Goal: Information Seeking & Learning: Learn about a topic

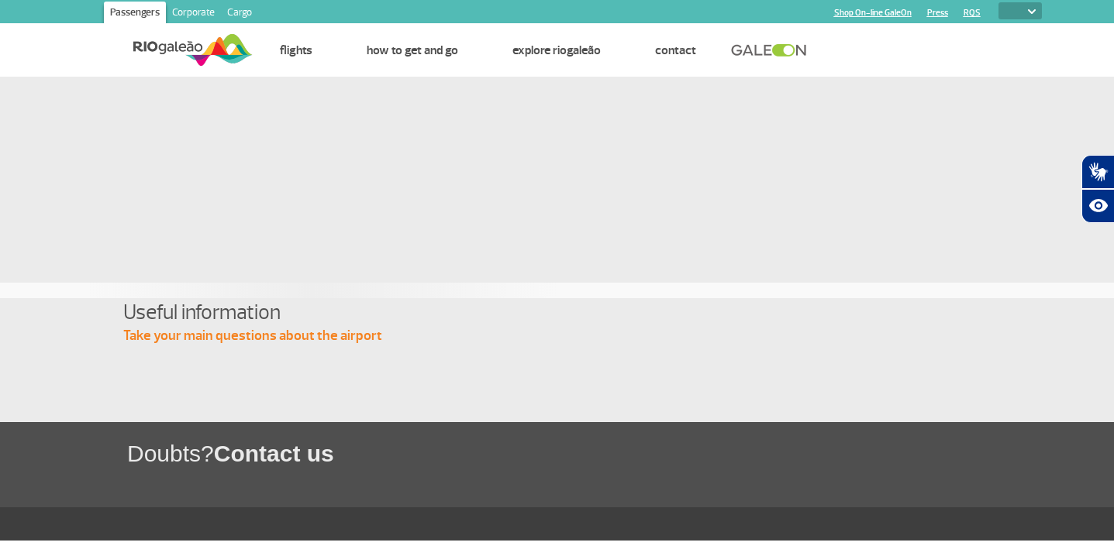
select select
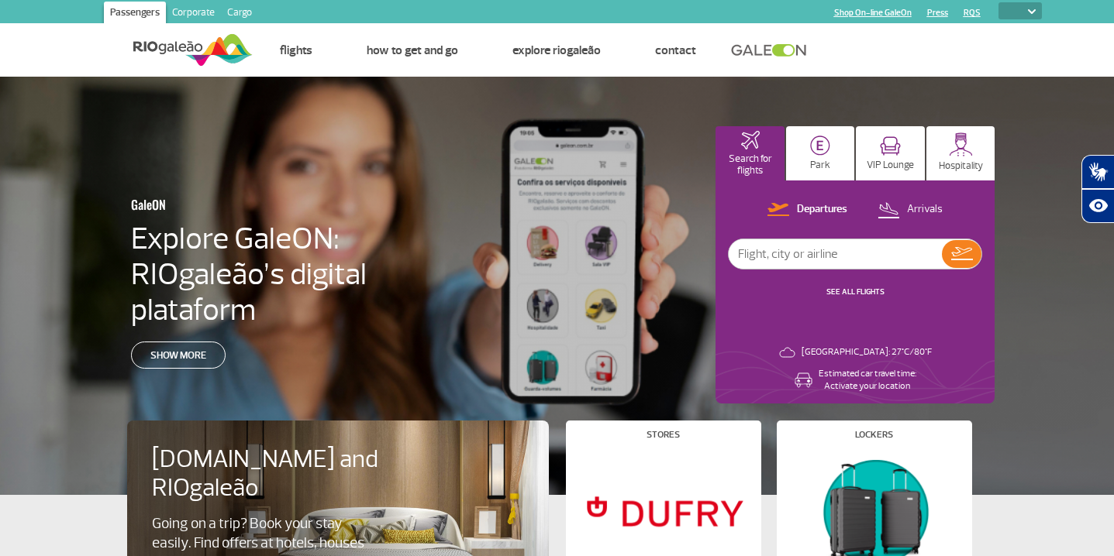
click at [795, 250] on input "text" at bounding box center [834, 253] width 213 height 29
type input "[GEOGRAPHIC_DATA]"
click at [953, 255] on img at bounding box center [962, 253] width 22 height 13
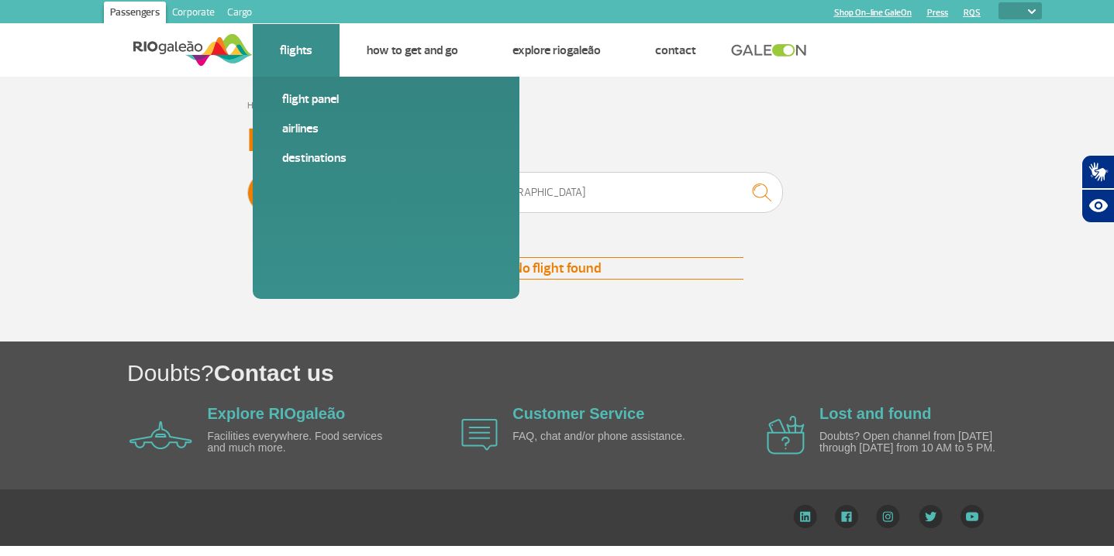
click at [326, 64] on li "Flights Flight panel Airlines Destinations" at bounding box center [296, 50] width 87 height 53
click at [305, 160] on link "Destinations" at bounding box center [386, 158] width 208 height 17
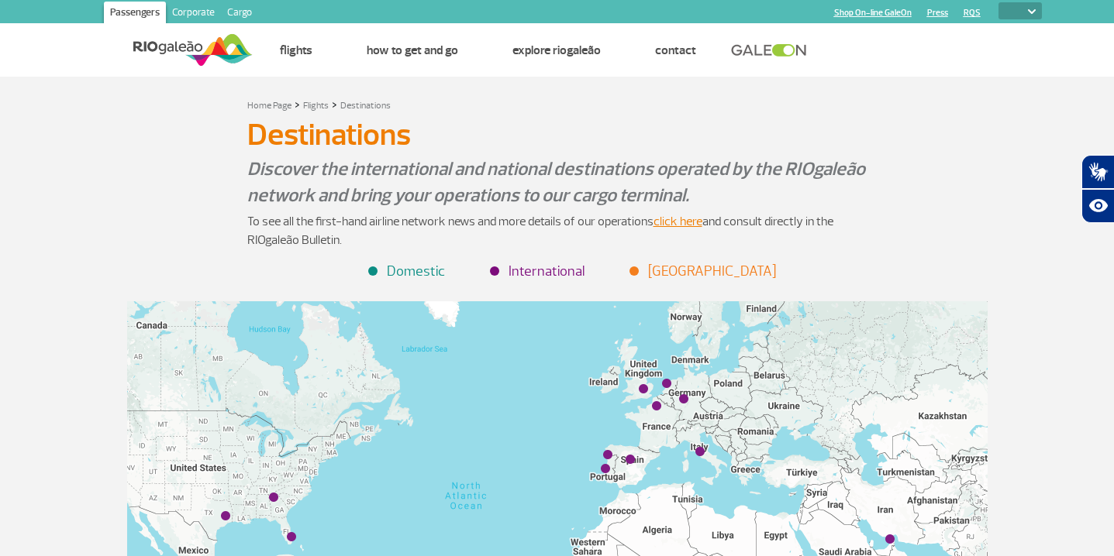
click at [531, 267] on li "International" at bounding box center [537, 271] width 93 height 21
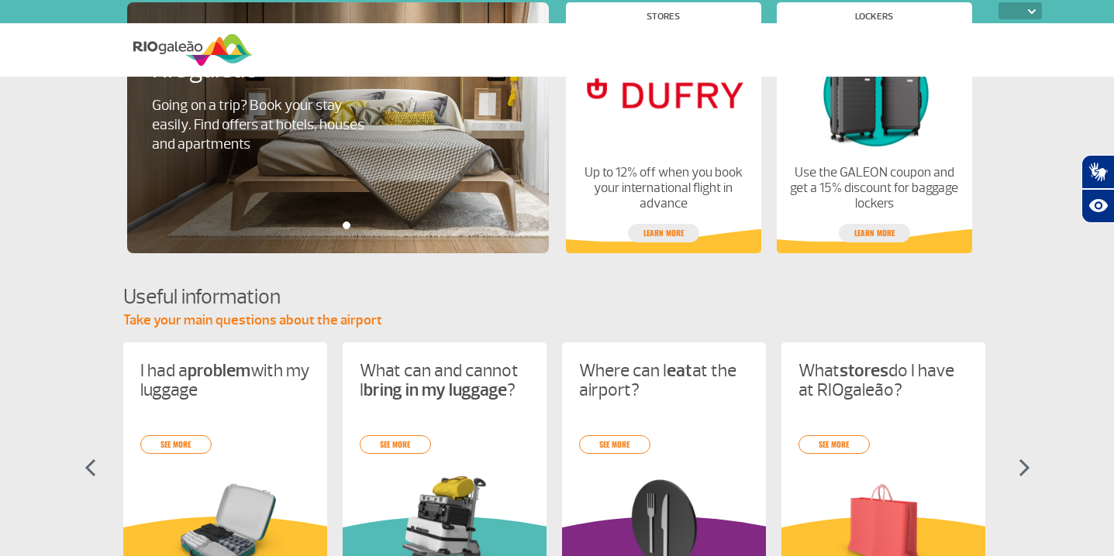
select select
